Goal: Transaction & Acquisition: Obtain resource

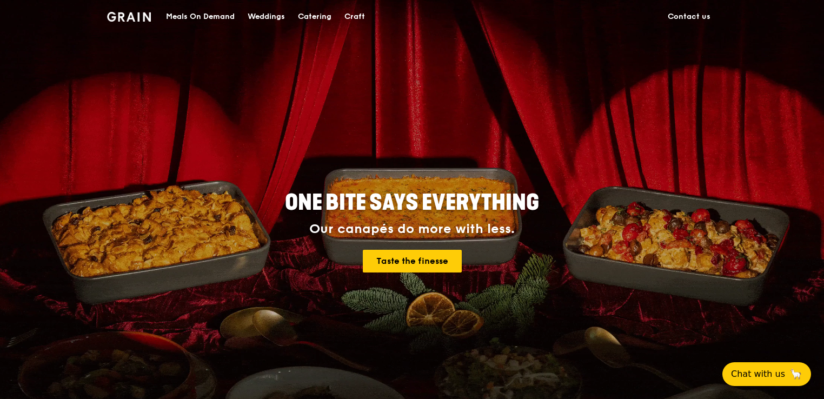
click at [221, 14] on div "Meals On Demand" at bounding box center [200, 17] width 69 height 32
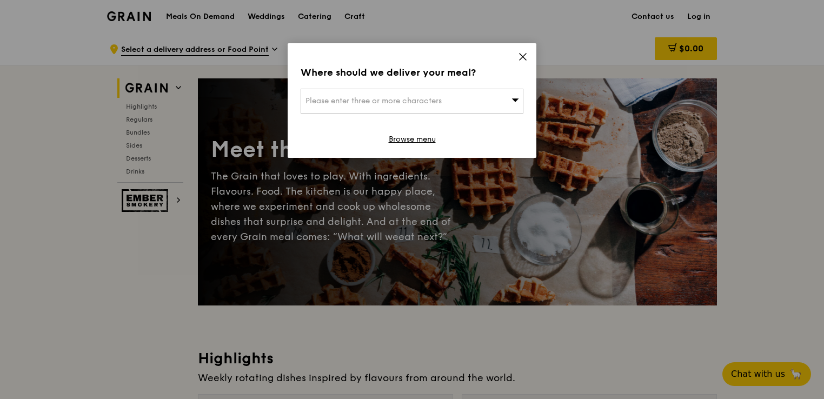
click at [523, 58] on icon at bounding box center [523, 57] width 10 height 10
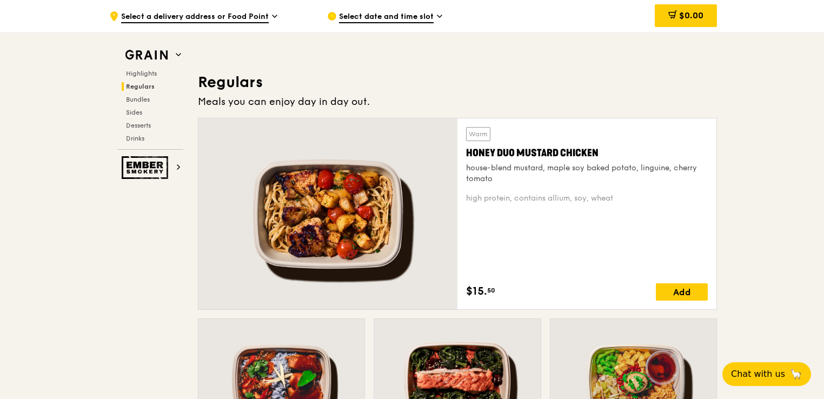
scroll to position [865, 0]
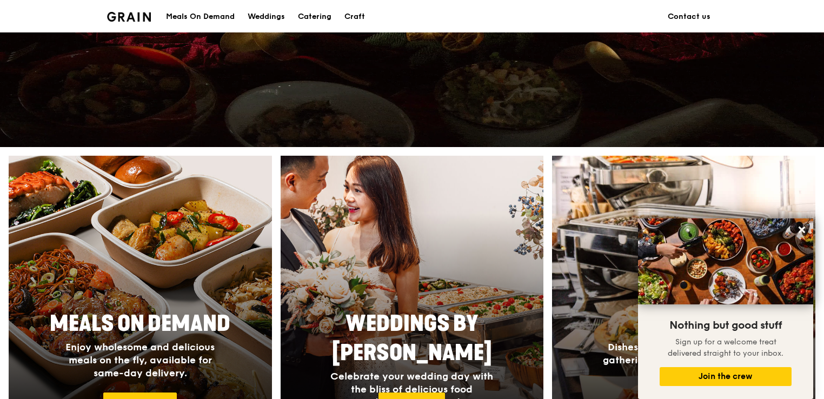
scroll to position [270, 0]
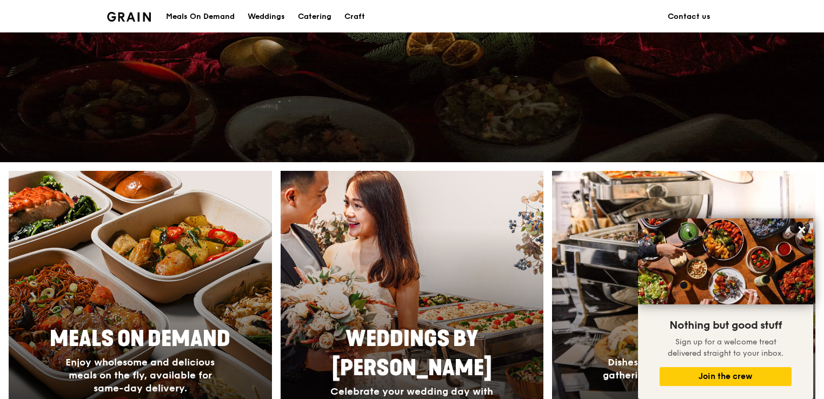
click at [625, 194] on img at bounding box center [683, 314] width 289 height 314
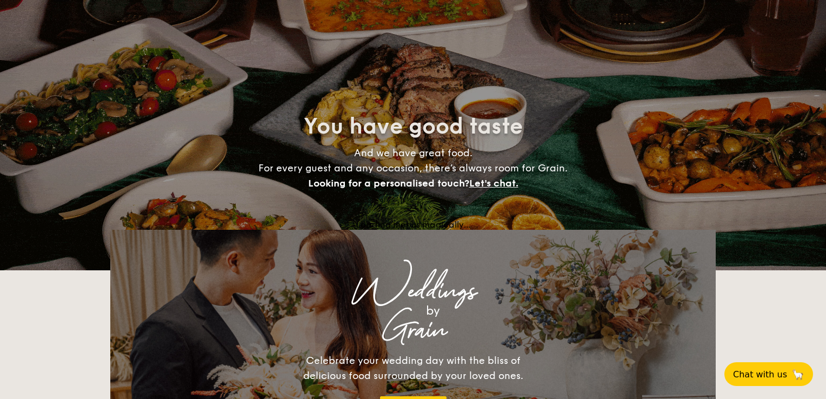
select select
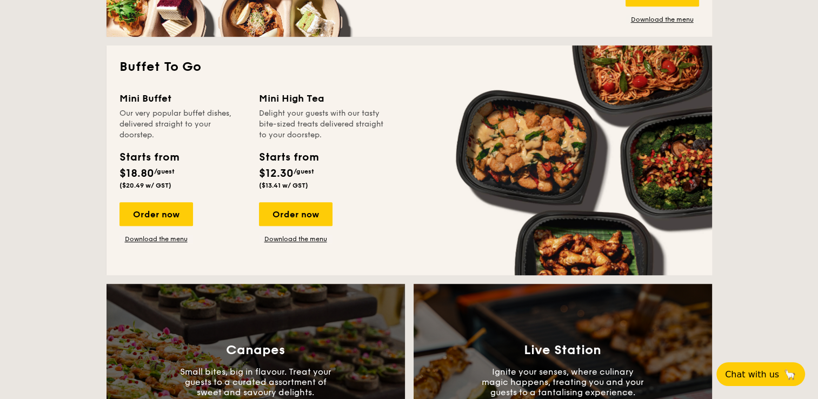
scroll to position [703, 0]
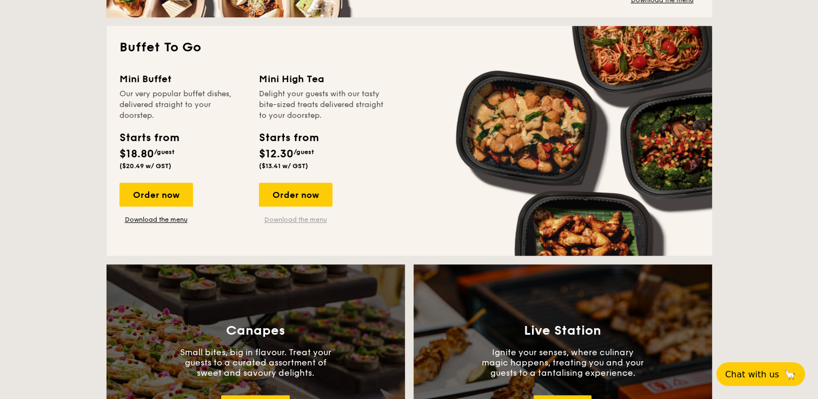
click at [314, 221] on link "Download the menu" at bounding box center [296, 219] width 74 height 9
click at [162, 222] on link "Download the menu" at bounding box center [156, 219] width 74 height 9
click at [312, 219] on link "Download the menu" at bounding box center [296, 219] width 74 height 9
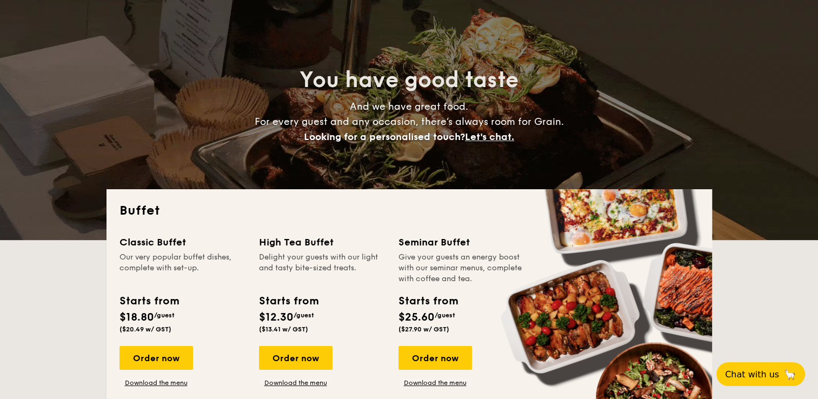
scroll to position [216, 0]
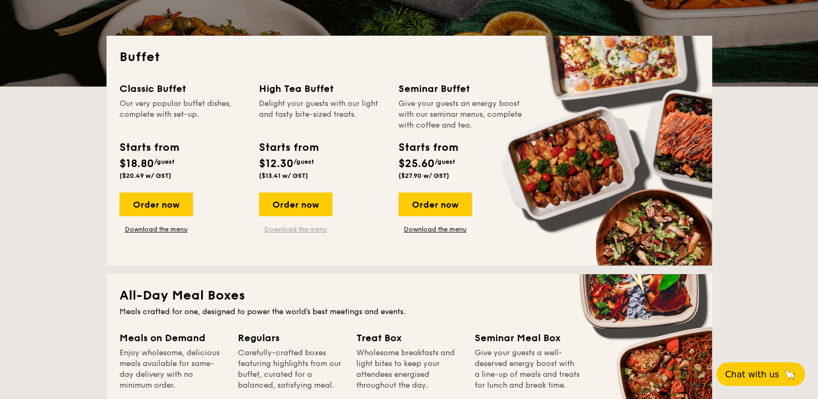
click at [290, 229] on link "Download the menu" at bounding box center [296, 229] width 74 height 9
